Goal: Task Accomplishment & Management: Use online tool/utility

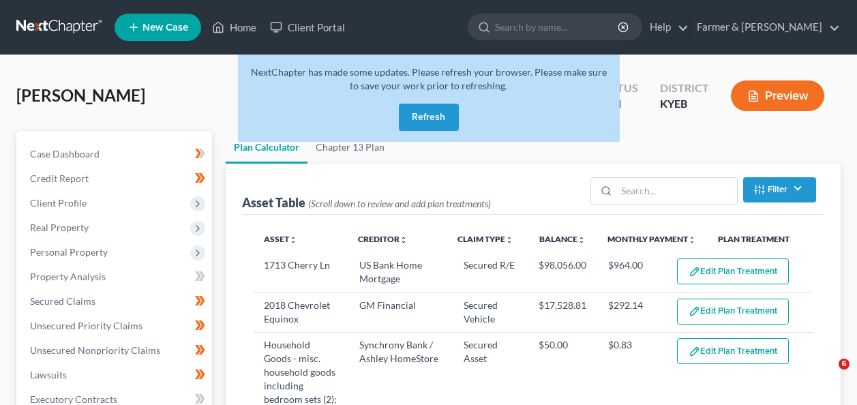
select select "59"
click at [227, 18] on link "Home" at bounding box center [234, 27] width 58 height 25
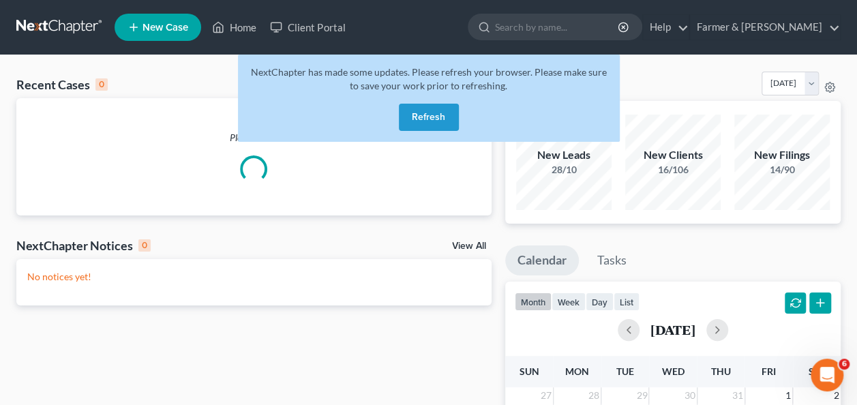
click at [431, 125] on button "Refresh" at bounding box center [429, 117] width 60 height 27
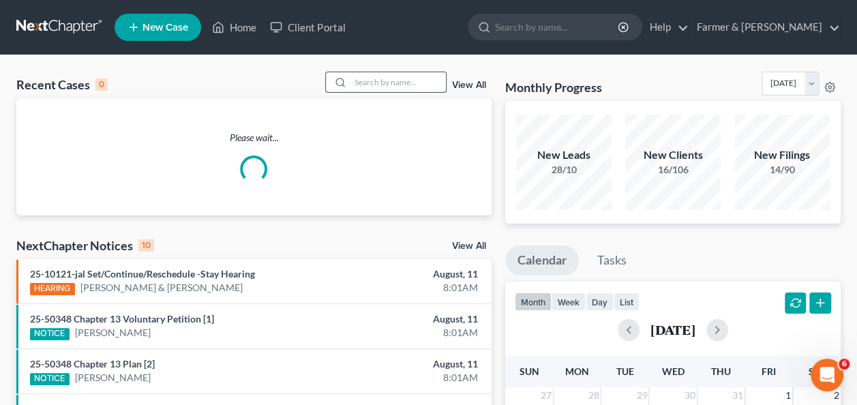
click at [357, 81] on input "search" at bounding box center [398, 82] width 95 height 20
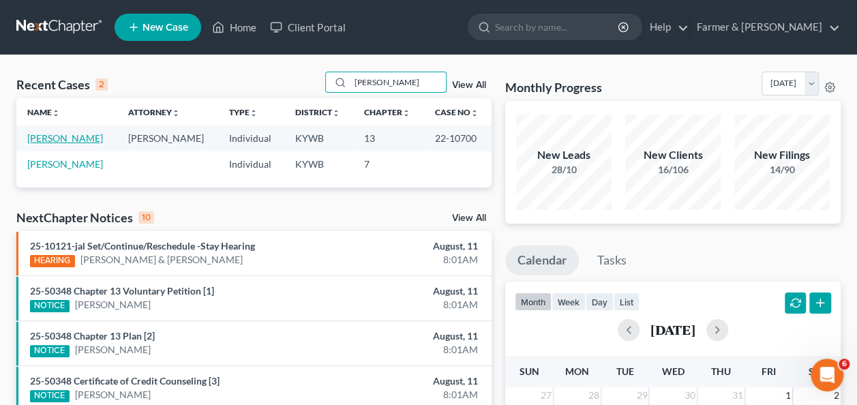
type input "[PERSON_NAME]"
drag, startPoint x: 68, startPoint y: 141, endPoint x: 54, endPoint y: 136, distance: 15.1
click at [54, 136] on link "[PERSON_NAME]" at bounding box center [65, 138] width 76 height 12
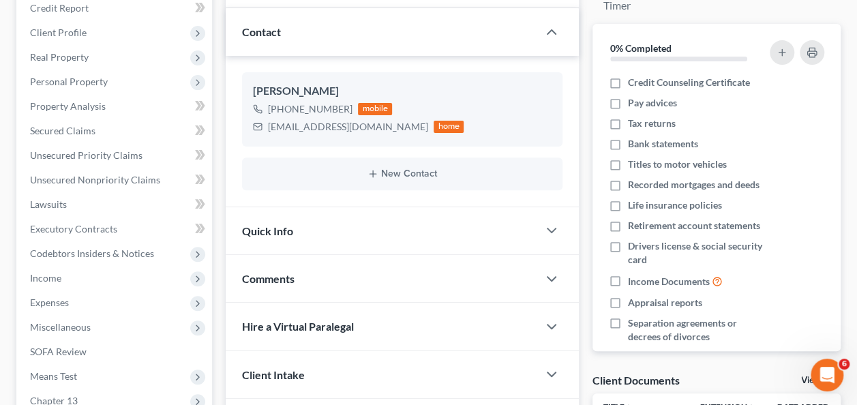
scroll to position [170, 0]
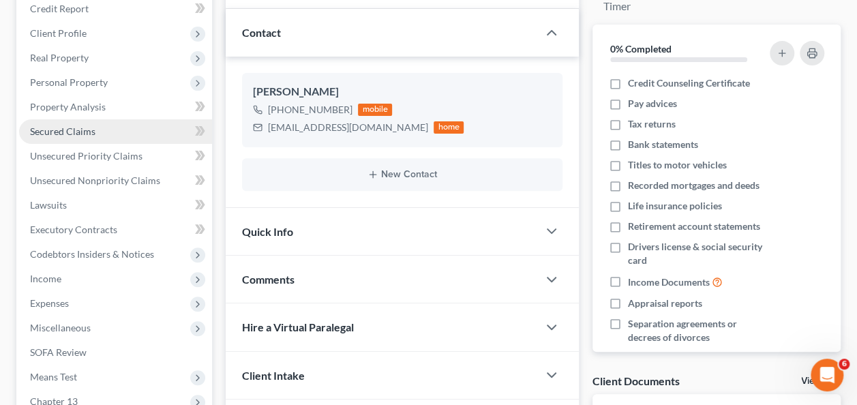
click at [78, 136] on link "Secured Claims" at bounding box center [115, 131] width 193 height 25
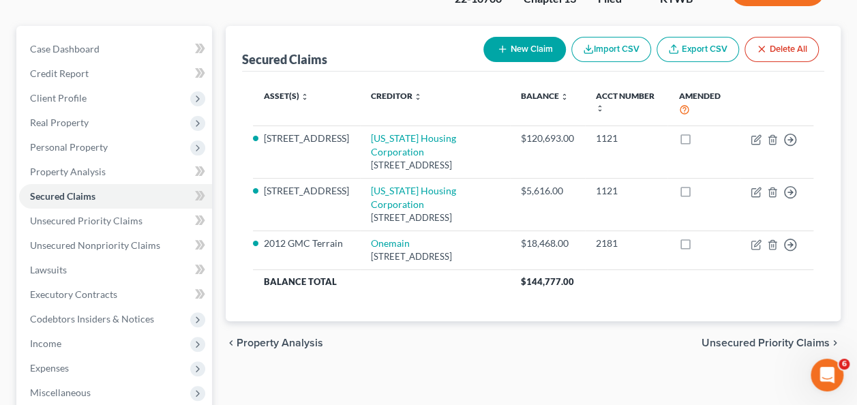
scroll to position [86, 0]
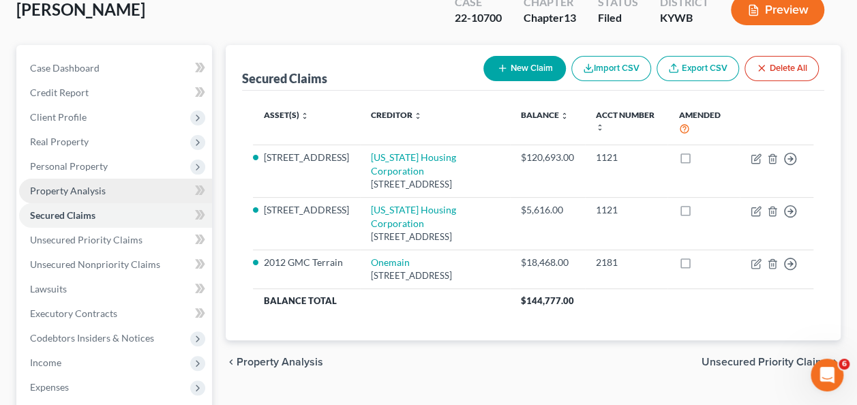
click at [80, 194] on span "Property Analysis" at bounding box center [68, 191] width 76 height 12
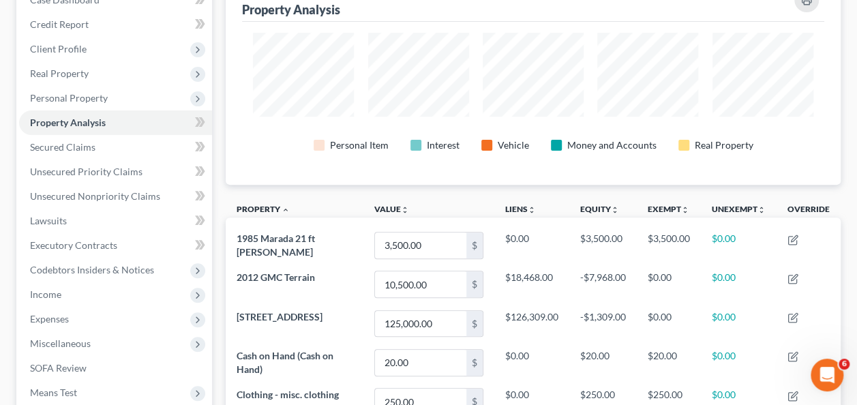
scroll to position [245, 0]
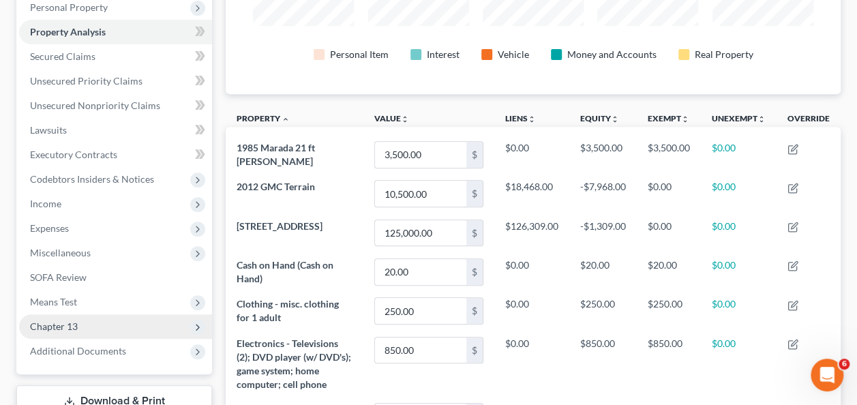
click at [98, 316] on span "Chapter 13" at bounding box center [115, 326] width 193 height 25
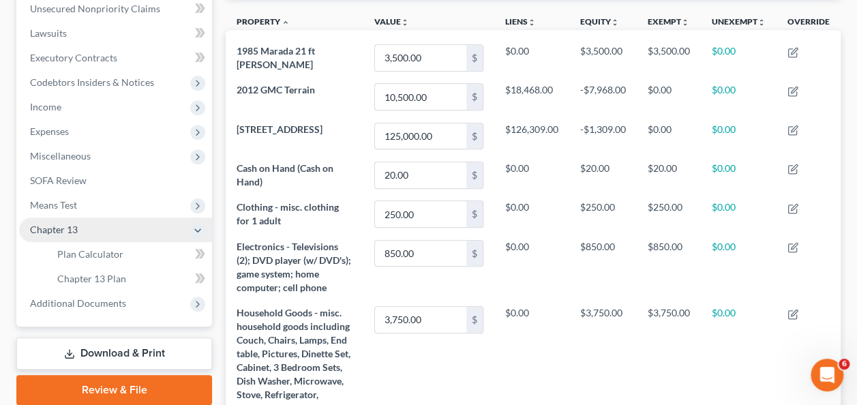
scroll to position [351, 0]
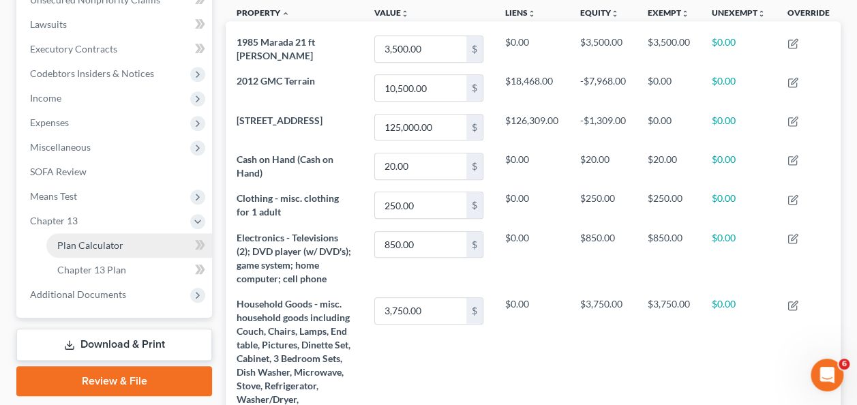
click at [113, 240] on span "Plan Calculator" at bounding box center [90, 245] width 66 height 12
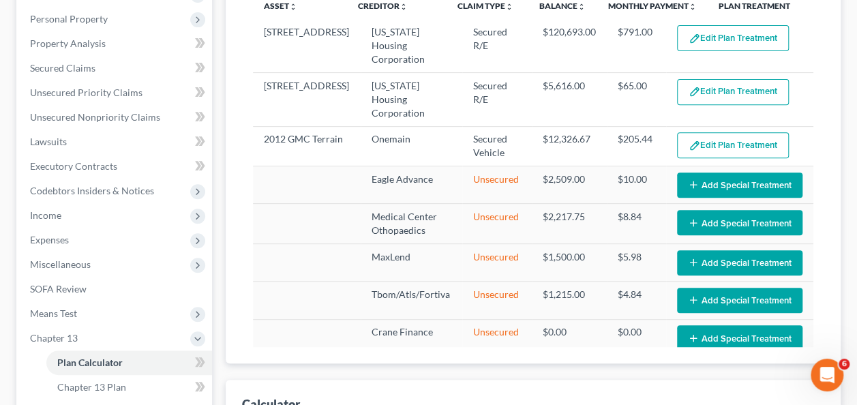
scroll to position [237, 0]
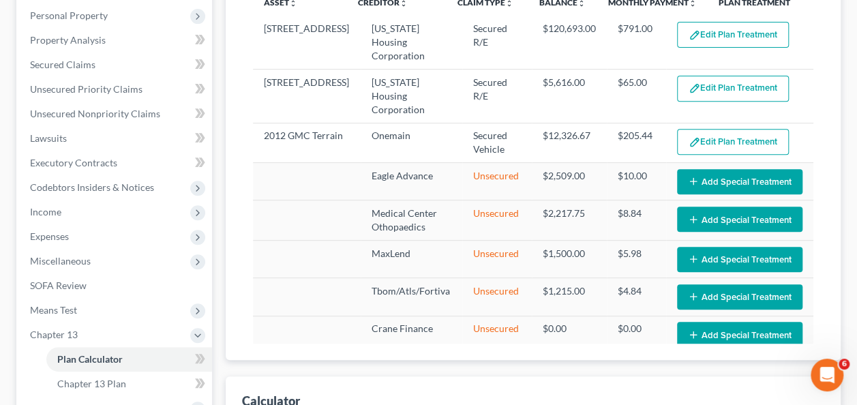
select select "59"
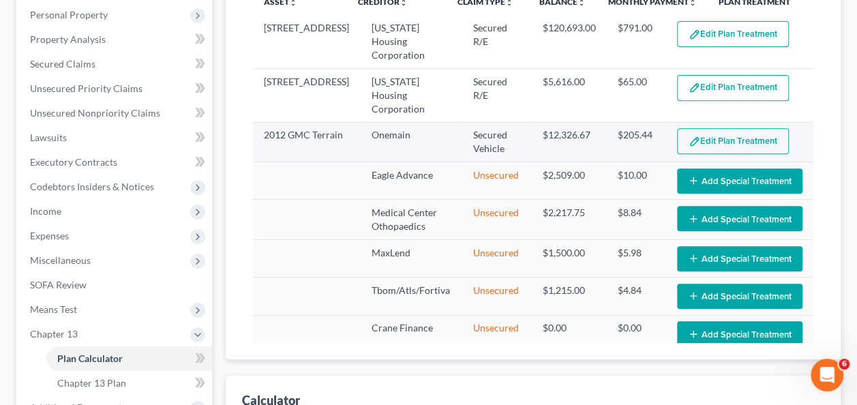
click at [736, 154] on button "Edit Plan Treatment" at bounding box center [733, 141] width 112 height 26
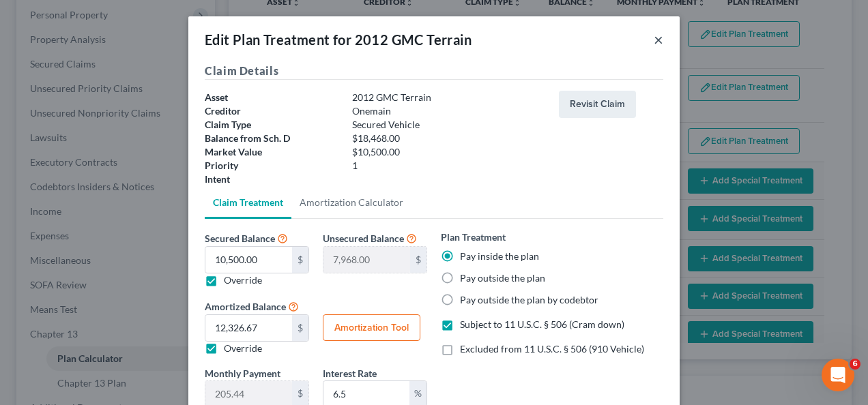
click at [653, 41] on button "×" at bounding box center [658, 39] width 10 height 16
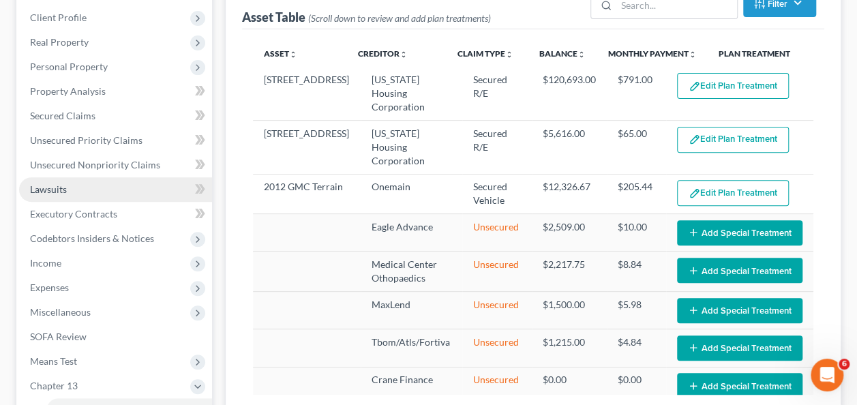
scroll to position [303, 0]
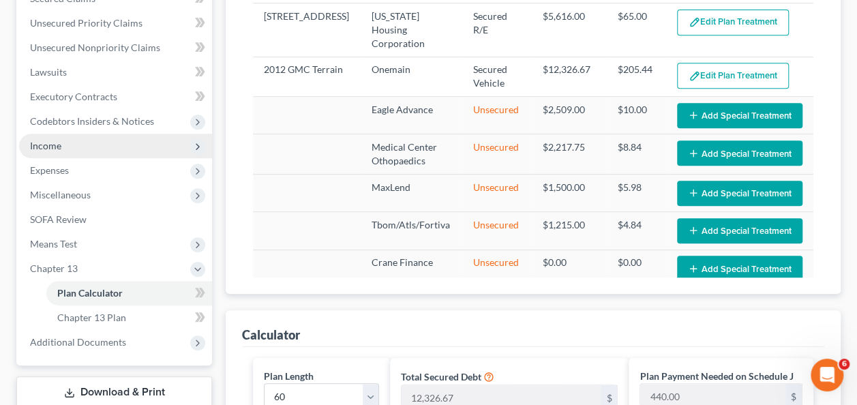
click at [72, 149] on span "Income" at bounding box center [115, 146] width 193 height 25
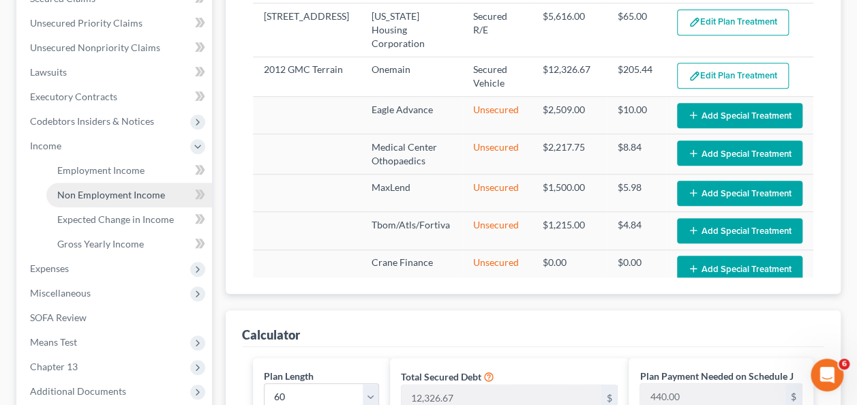
click at [105, 183] on link "Non Employment Income" at bounding box center [129, 195] width 166 height 25
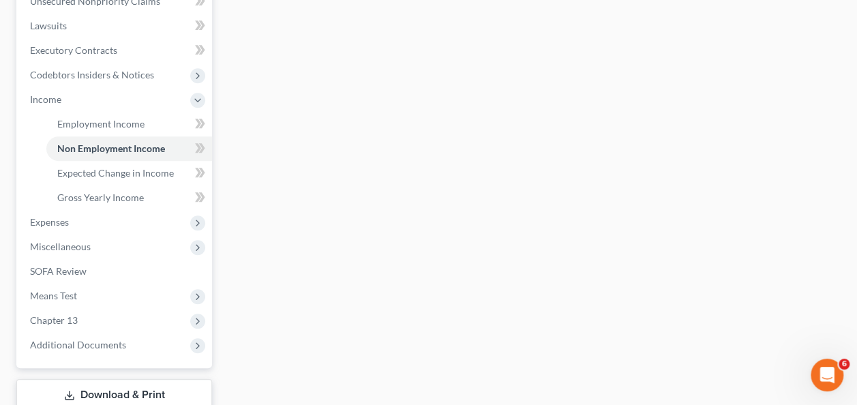
scroll to position [349, 0]
click at [81, 134] on link "Employment Income" at bounding box center [129, 125] width 166 height 25
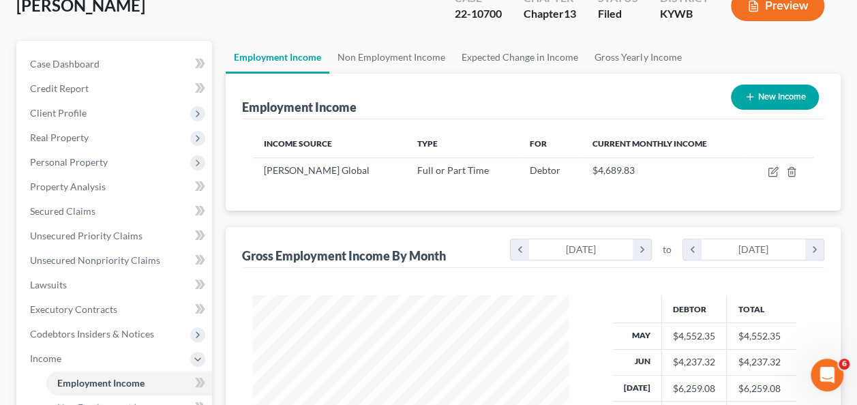
scroll to position [89, 0]
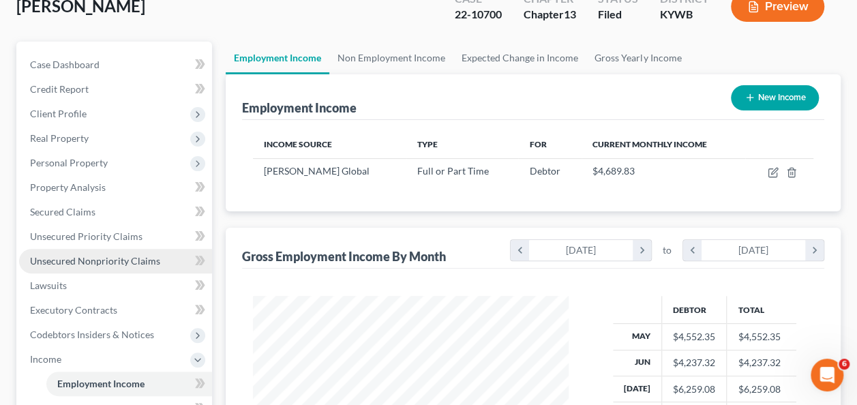
click at [83, 256] on span "Unsecured Nonpriority Claims" at bounding box center [95, 261] width 130 height 12
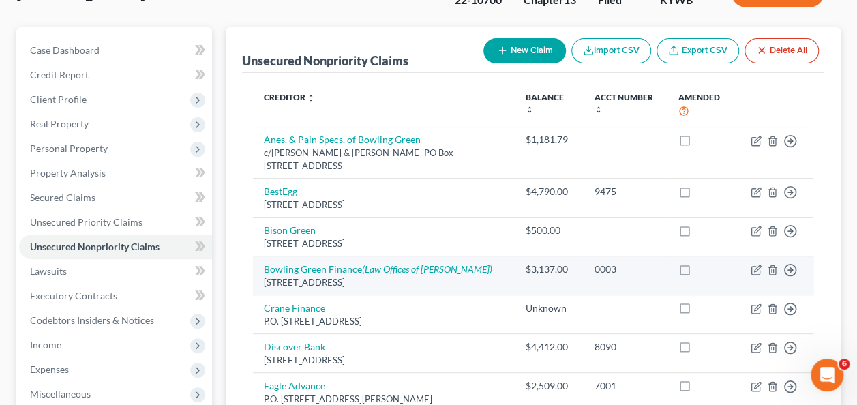
scroll to position [102, 0]
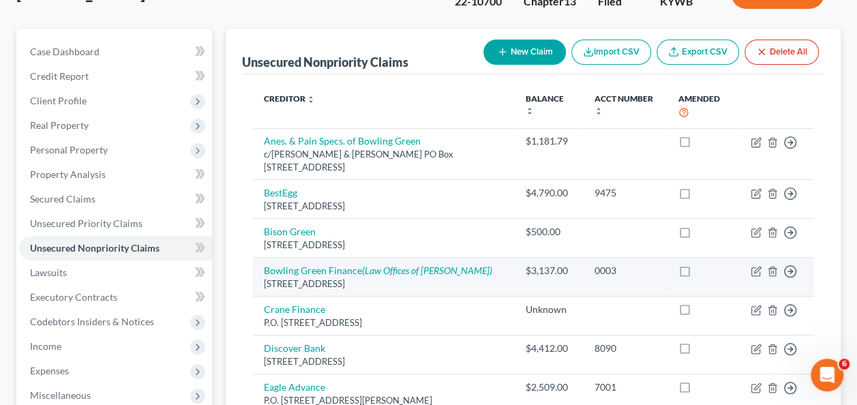
drag, startPoint x: 483, startPoint y: 286, endPoint x: 259, endPoint y: 273, distance: 224.8
click at [259, 273] on td "Bowling Green Finance (Law Offices of [PERSON_NAME]) [STREET_ADDRESS]" at bounding box center [384, 277] width 262 height 39
click at [491, 292] on td "Bowling Green Finance (Law Offices of [PERSON_NAME]) [STREET_ADDRESS]" at bounding box center [384, 277] width 262 height 39
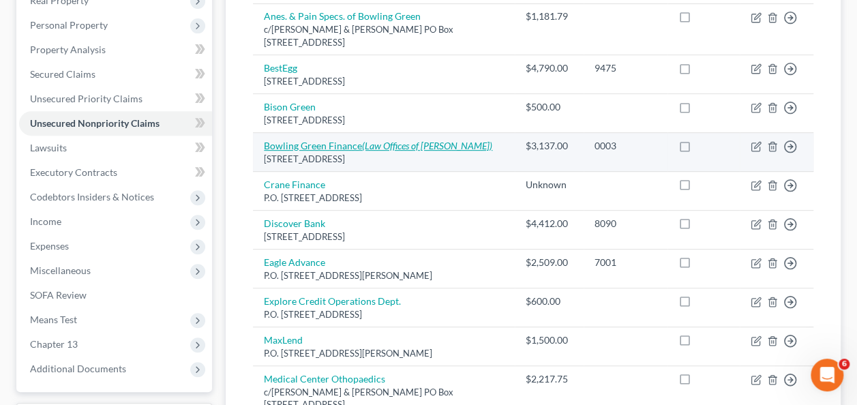
scroll to position [228, 0]
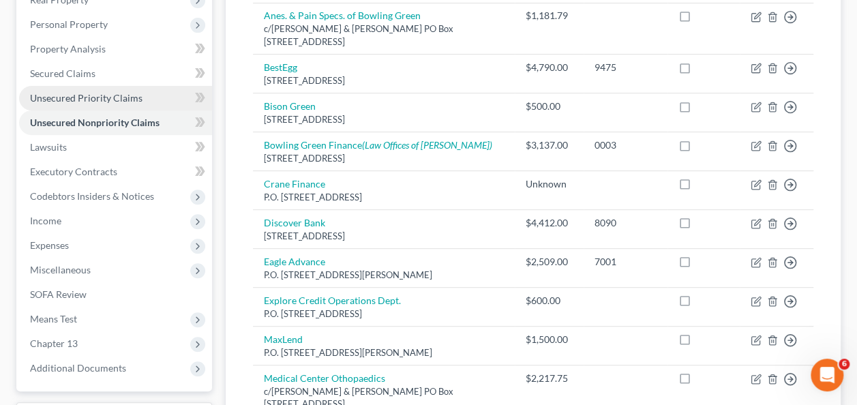
click at [86, 94] on span "Unsecured Priority Claims" at bounding box center [86, 98] width 113 height 12
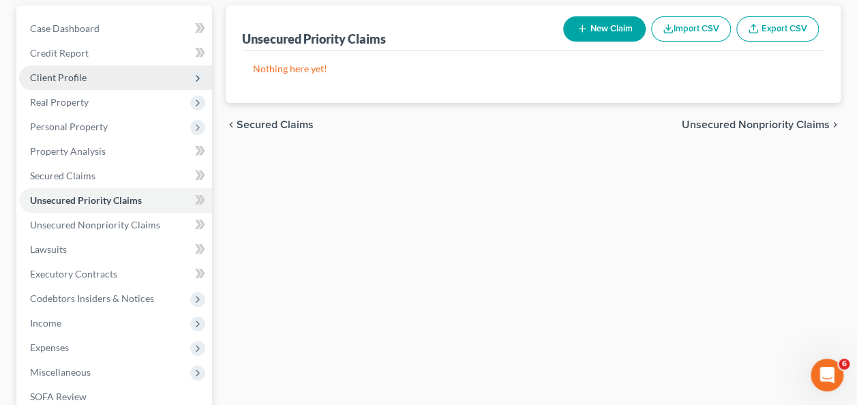
scroll to position [134, 0]
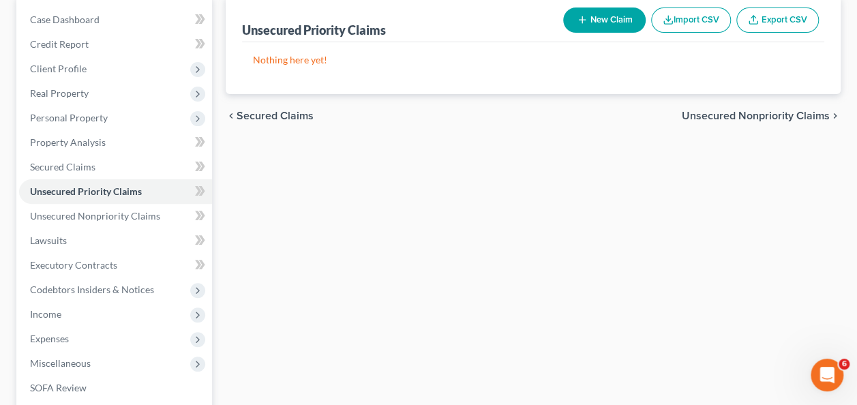
drag, startPoint x: 484, startPoint y: 280, endPoint x: 392, endPoint y: 283, distance: 92.8
drag, startPoint x: 392, startPoint y: 283, endPoint x: 368, endPoint y: 284, distance: 23.2
drag, startPoint x: 407, startPoint y: 224, endPoint x: 382, endPoint y: 256, distance: 39.8
